Goal: Task Accomplishment & Management: Manage account settings

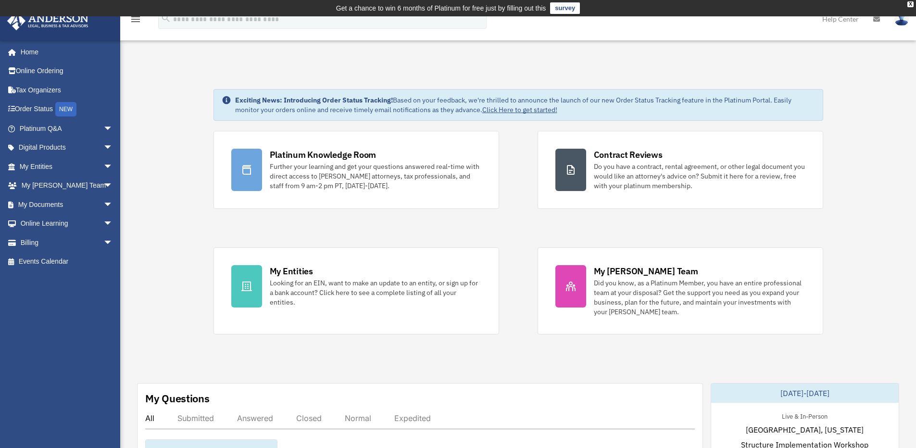
click at [896, 22] on img at bounding box center [901, 19] width 14 height 14
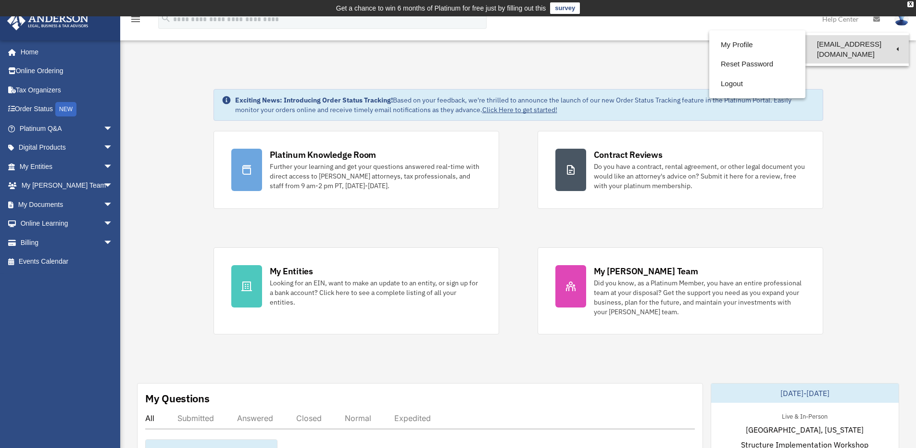
click at [858, 40] on link "[EMAIL_ADDRESS][DOMAIN_NAME]" at bounding box center [856, 49] width 103 height 28
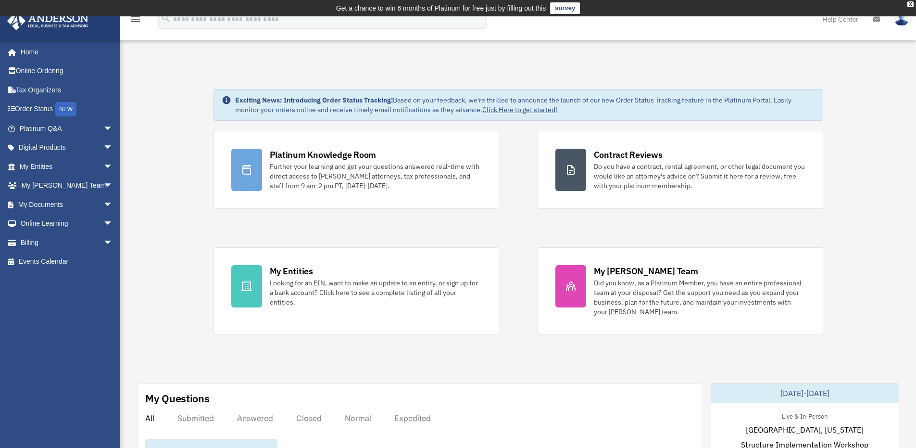
click at [894, 24] on link at bounding box center [901, 19] width 29 height 42
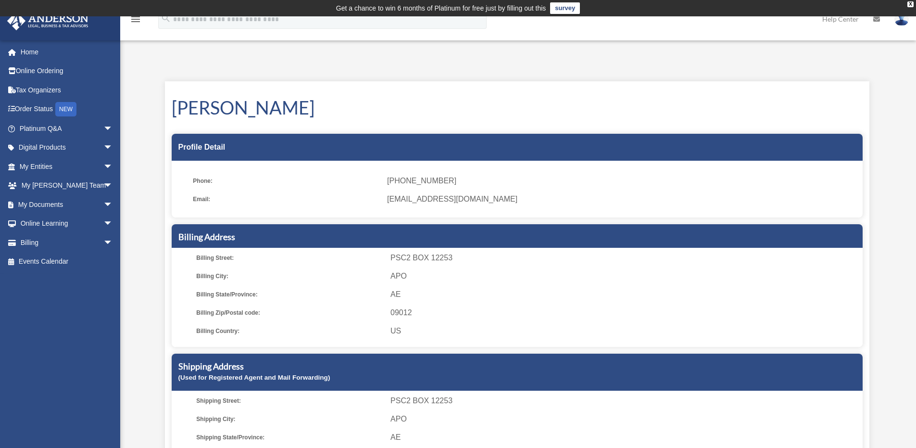
click at [898, 22] on img at bounding box center [901, 19] width 14 height 14
click at [742, 85] on link "Logout" at bounding box center [757, 84] width 96 height 20
